Goal: Task Accomplishment & Management: Manage account settings

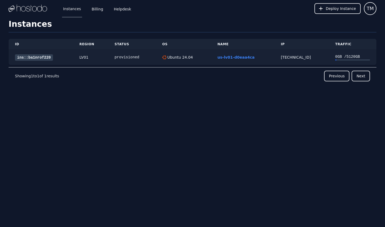
click at [48, 55] on link "ins::ba1nrof220" at bounding box center [34, 57] width 38 height 6
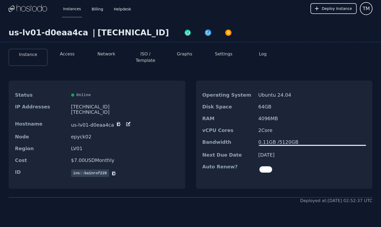
click at [69, 55] on button "Access" at bounding box center [67, 54] width 15 height 6
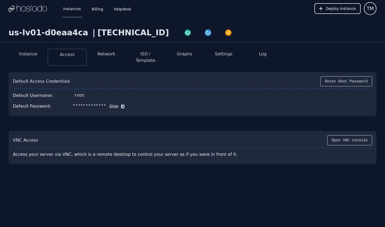
click at [110, 103] on button "Show" at bounding box center [112, 105] width 12 height 5
click at [333, 76] on button "Reset Root Password" at bounding box center [346, 81] width 52 height 10
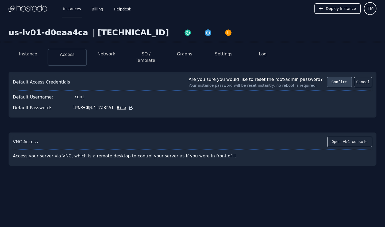
click at [344, 77] on button "Confirm" at bounding box center [339, 82] width 25 height 10
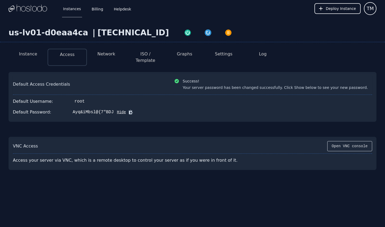
click at [106, 59] on li "Network" at bounding box center [106, 57] width 39 height 17
click at [105, 58] on li "Network" at bounding box center [106, 57] width 39 height 17
click at [105, 54] on button "Network" at bounding box center [106, 54] width 18 height 6
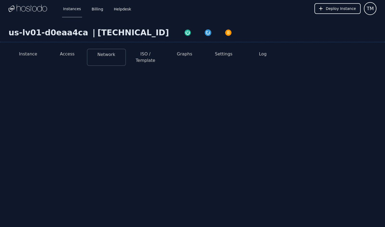
click at [79, 55] on li "Access" at bounding box center [67, 57] width 39 height 17
click at [72, 56] on button "Access" at bounding box center [67, 54] width 15 height 6
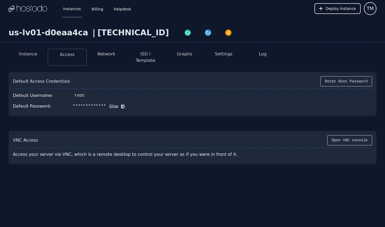
click at [121, 104] on icon at bounding box center [123, 106] width 4 height 4
click at [114, 103] on button "Show" at bounding box center [112, 105] width 12 height 5
drag, startPoint x: 69, startPoint y: 101, endPoint x: 111, endPoint y: 102, distance: 41.7
click at [111, 102] on div "Default Password: Ayq&iMbsl@{7"BDJ Hide" at bounding box center [192, 106] width 359 height 11
copy div "Ayq&iMbsl@{7"BDJ"
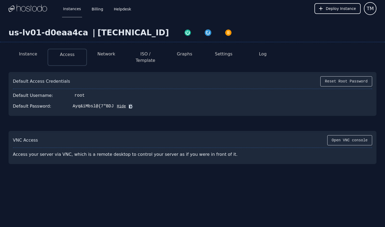
drag, startPoint x: 108, startPoint y: 102, endPoint x: 194, endPoint y: 1, distance: 133.4
click at [128, 102] on div "Default Password: Ayq&iMbsl@{7"BDJ Hide" at bounding box center [192, 106] width 359 height 11
drag, startPoint x: 71, startPoint y: 101, endPoint x: 98, endPoint y: 100, distance: 27.3
click at [98, 103] on div "Ayq&iMbsl@{7"BDJ" at bounding box center [93, 106] width 41 height 6
click at [331, 0] on html "Instances Billing Helpdesk Deploy Instance TM Instances SSH Keys Billing Helpde…" at bounding box center [192, 113] width 385 height 227
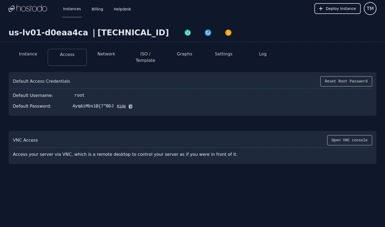
click at [128, 0] on html "Instances Billing Helpdesk Deploy Instance TM Instances SSH Keys Billing Helpde…" at bounding box center [192, 113] width 385 height 227
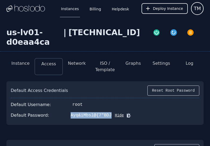
drag, startPoint x: 68, startPoint y: 114, endPoint x: 108, endPoint y: 116, distance: 40.1
click at [108, 116] on div "Ayq&iMbsl@{7"BDJ" at bounding box center [91, 115] width 41 height 6
copy div "Ayq&iMbsl@{7"BDJ"
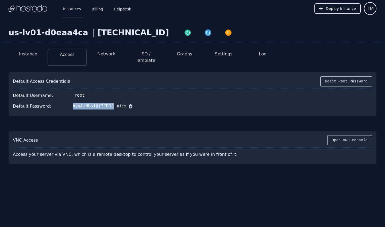
click at [32, 53] on button "Instance" at bounding box center [28, 54] width 18 height 6
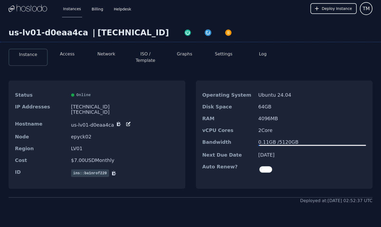
click at [62, 60] on li "Access" at bounding box center [67, 57] width 39 height 17
click at [63, 57] on li "Access" at bounding box center [67, 57] width 39 height 17
click at [61, 50] on li "Access" at bounding box center [67, 57] width 39 height 17
click at [68, 58] on li "Access" at bounding box center [67, 57] width 39 height 17
click at [68, 57] on button "Access" at bounding box center [67, 54] width 15 height 6
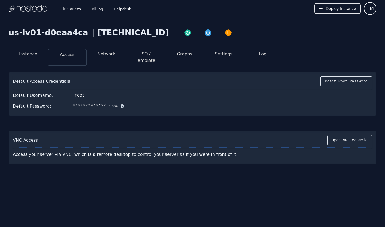
click at [109, 103] on button "Show" at bounding box center [112, 105] width 12 height 5
click at [114, 103] on button "Hide" at bounding box center [120, 105] width 12 height 5
click at [294, 0] on html "**********" at bounding box center [192, 113] width 385 height 227
click at [43, 1] on div at bounding box center [28, 8] width 38 height 17
